Goal: Transaction & Acquisition: Purchase product/service

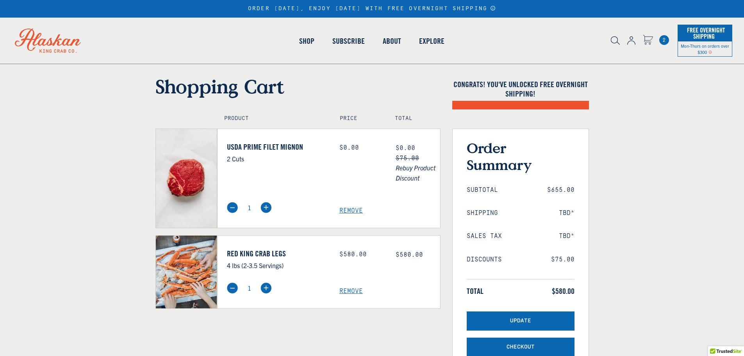
select select "40826592231503"
select select "40826730905679"
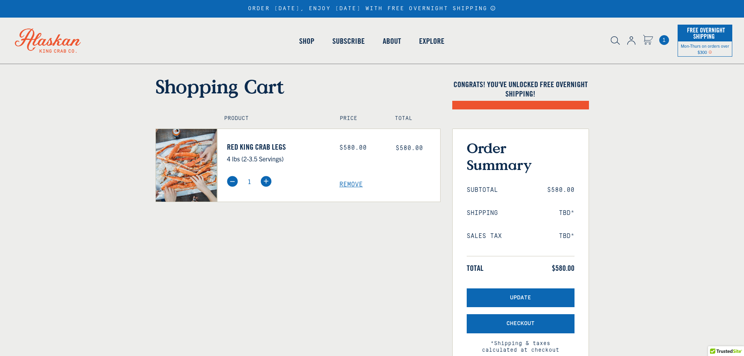
select select "40826592231503"
select select "40826730905679"
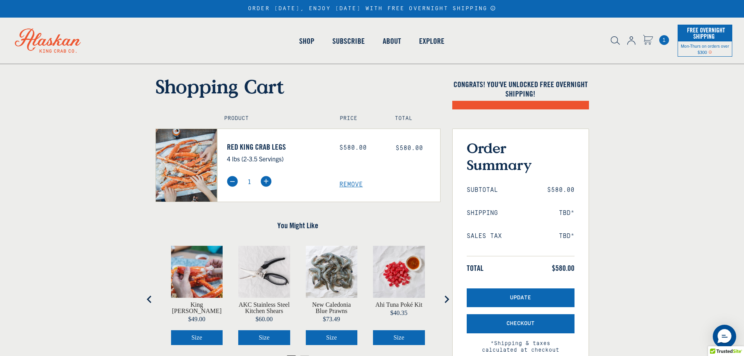
click at [648, 37] on icon "Cart" at bounding box center [647, 38] width 9 height 7
